Goal: Use online tool/utility: Utilize a website feature to perform a specific function

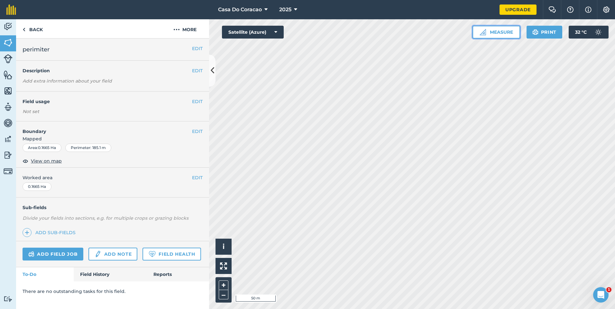
click at [493, 32] on button "Measure" at bounding box center [496, 32] width 48 height 13
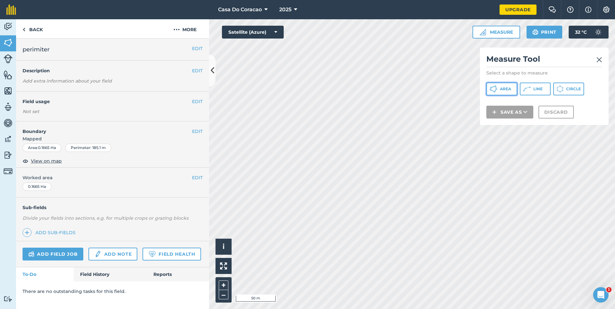
click at [497, 89] on icon at bounding box center [493, 89] width 8 height 8
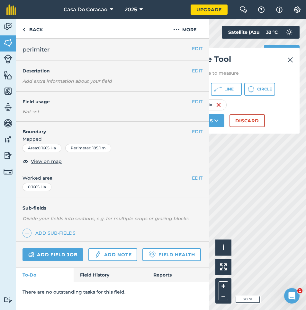
drag, startPoint x: 239, startPoint y: 54, endPoint x: 270, endPoint y: 58, distance: 31.5
click at [270, 58] on h2 "Measure Tool" at bounding box center [236, 60] width 116 height 13
click at [306, 58] on html "Casa Do Coracao 2025 Upgrade Farm Chat Help Info Settings Map printing is not a…" at bounding box center [153, 155] width 306 height 310
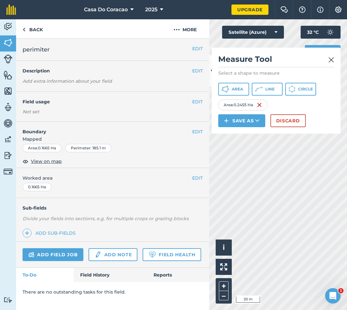
click at [333, 63] on img at bounding box center [331, 60] width 6 height 8
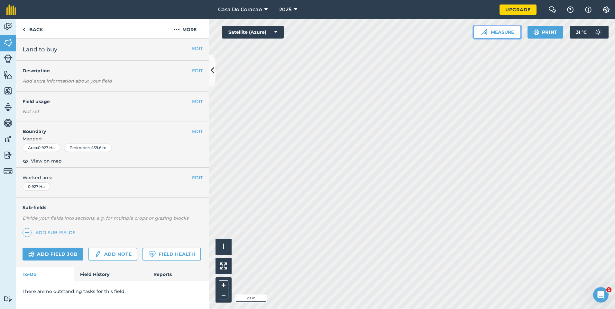
click at [493, 32] on button "Measure" at bounding box center [497, 32] width 48 height 13
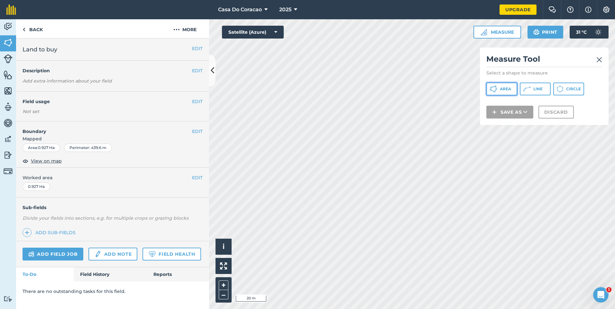
click at [505, 88] on span "Area" at bounding box center [505, 89] width 11 height 5
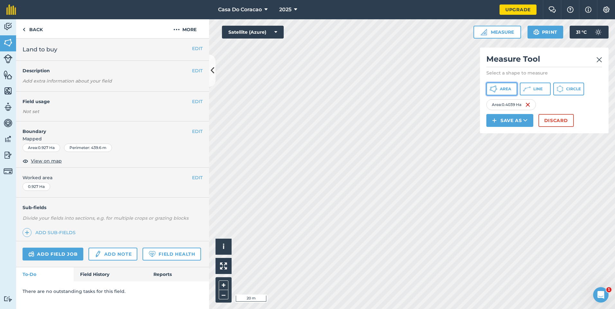
click at [515, 92] on button "Area" at bounding box center [501, 89] width 31 height 13
click at [509, 87] on span "Area" at bounding box center [505, 89] width 11 height 5
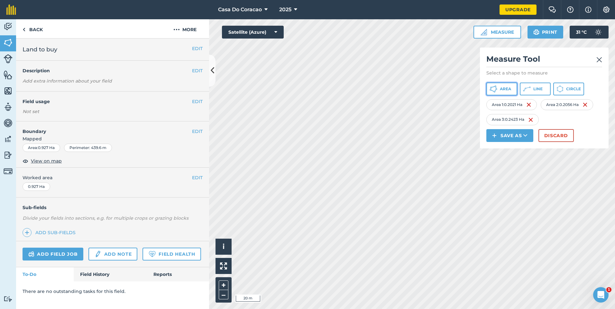
click at [510, 90] on span "Area" at bounding box center [505, 89] width 11 height 5
click at [501, 89] on span "Area" at bounding box center [505, 89] width 11 height 5
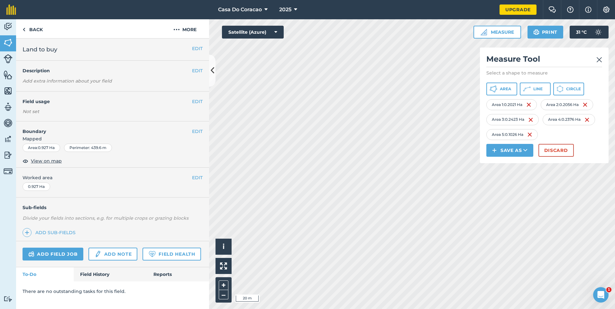
click at [196, 180] on div "Activity Fields Livestock Features Maps Team Vehicles Data Reporting Billing Tu…" at bounding box center [307, 164] width 615 height 290
